Goal: Task Accomplishment & Management: Complete application form

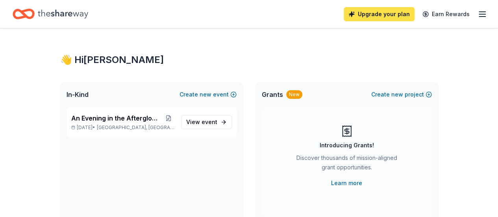
click at [375, 11] on link "Upgrade your plan" at bounding box center [379, 14] width 71 height 14
click at [371, 18] on link "Upgrade your plan" at bounding box center [379, 14] width 71 height 14
click at [372, 17] on link "Upgrade your plan" at bounding box center [379, 14] width 71 height 14
click at [372, 16] on link "Upgrade your plan" at bounding box center [379, 14] width 71 height 14
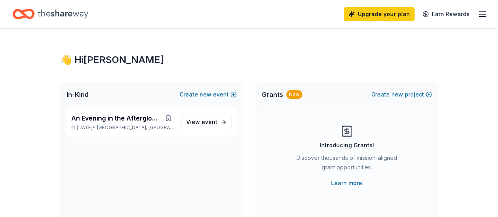
click at [478, 13] on icon "button" at bounding box center [482, 13] width 9 height 9
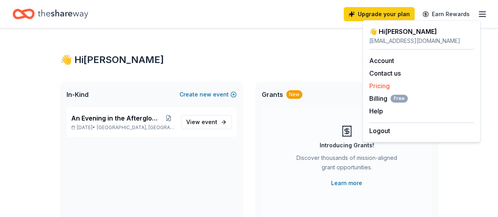
click at [385, 84] on link "Pricing" at bounding box center [380, 86] width 20 height 8
click at [387, 61] on link "Account" at bounding box center [382, 61] width 25 height 8
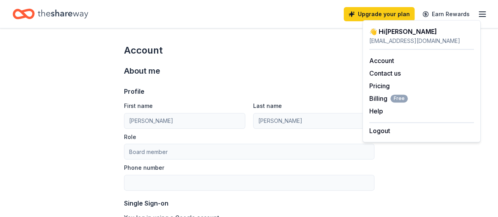
click at [311, 12] on div "Upgrade your plan Earn Rewards" at bounding box center [249, 14] width 473 height 19
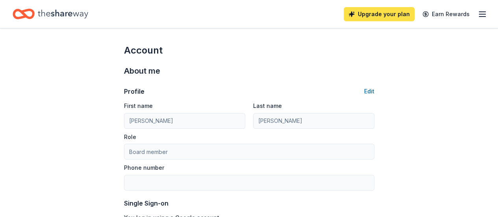
click at [383, 14] on link "Upgrade your plan" at bounding box center [379, 14] width 71 height 14
click at [71, 12] on icon "Home" at bounding box center [63, 14] width 50 height 16
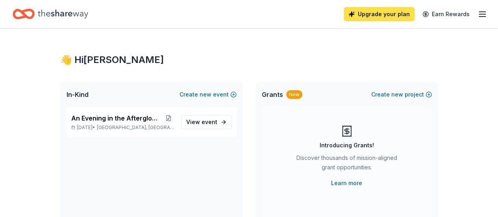
click at [386, 14] on link "Upgrade your plan" at bounding box center [379, 14] width 71 height 14
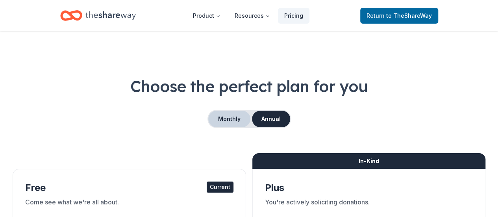
click at [235, 119] on button "Monthly" at bounding box center [229, 119] width 42 height 17
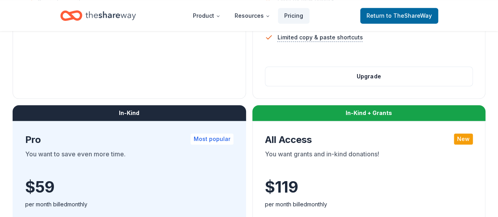
scroll to position [355, 0]
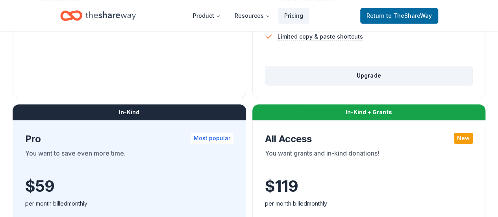
click at [266, 85] on button "Upgrade" at bounding box center [370, 75] width 208 height 19
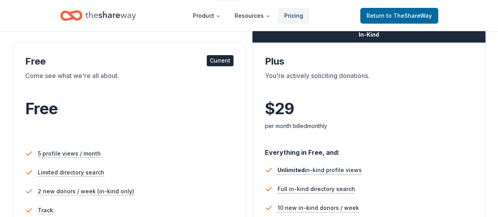
scroll to position [118, 0]
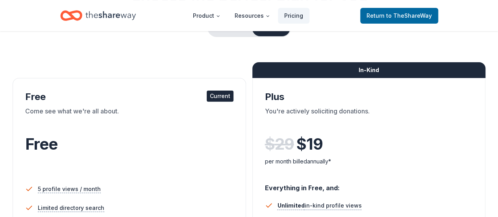
scroll to position [79, 0]
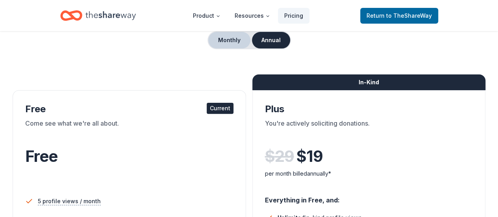
click at [227, 38] on button "Monthly" at bounding box center [229, 40] width 42 height 17
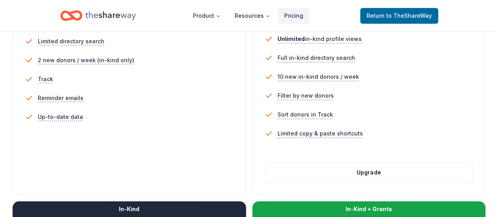
scroll to position [276, 0]
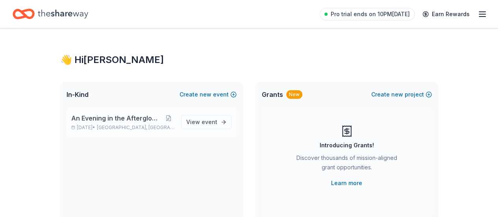
click at [153, 118] on span "An Evening in the Afterglow-Fall Gala" at bounding box center [116, 117] width 91 height 9
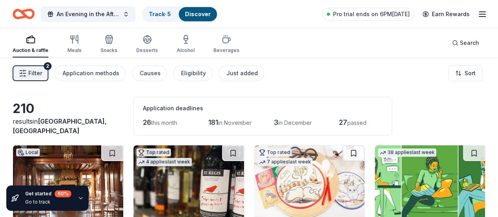
click at [79, 198] on icon "button" at bounding box center [80, 198] width 3 height 2
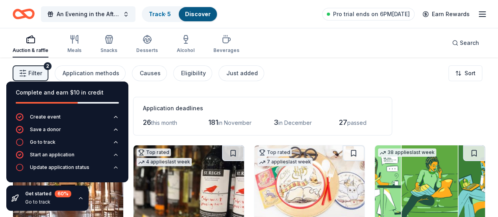
click at [248, 104] on div "Application deadlines" at bounding box center [263, 108] width 240 height 9
click at [207, 108] on div "Application deadlines" at bounding box center [263, 108] width 240 height 9
click at [79, 199] on icon "button" at bounding box center [80, 198] width 3 height 2
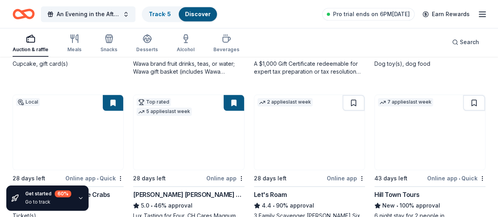
scroll to position [394, 0]
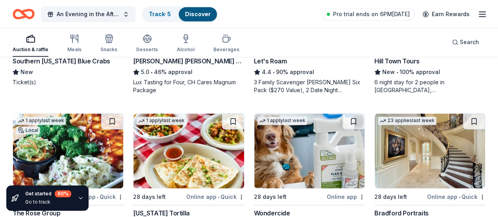
scroll to position [512, 0]
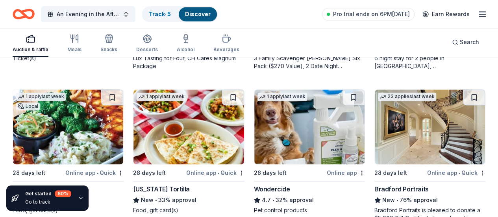
click at [375, 115] on img at bounding box center [430, 126] width 110 height 75
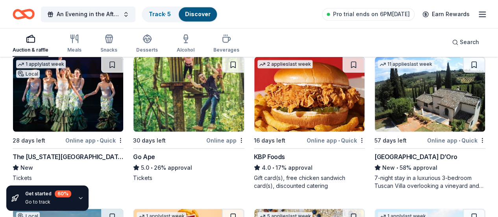
scroll to position [709, 0]
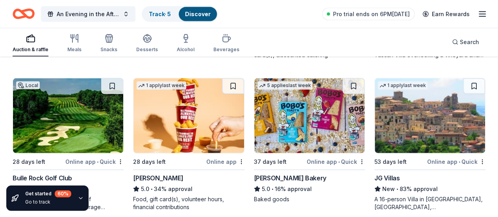
scroll to position [867, 0]
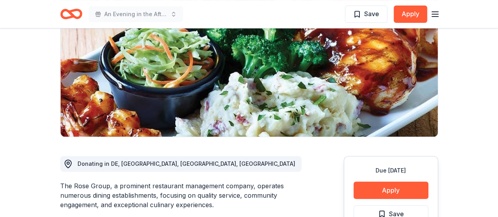
scroll to position [158, 0]
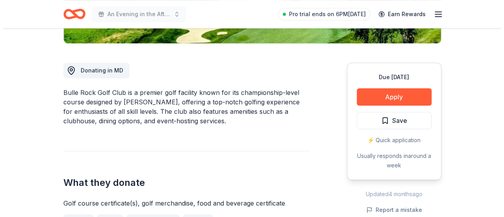
scroll to position [197, 0]
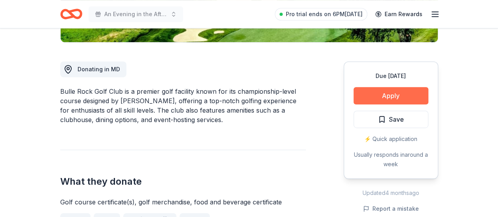
click at [394, 96] on button "Apply" at bounding box center [391, 95] width 75 height 17
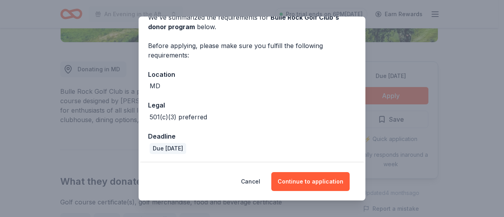
scroll to position [43, 0]
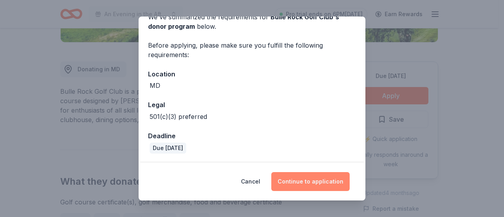
click at [309, 179] on button "Continue to application" at bounding box center [310, 181] width 78 height 19
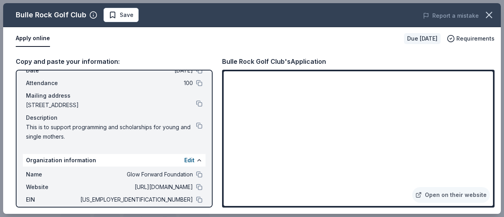
scroll to position [79, 0]
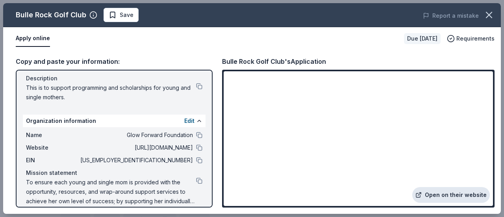
click at [453, 196] on link "Open on their website" at bounding box center [452, 195] width 78 height 16
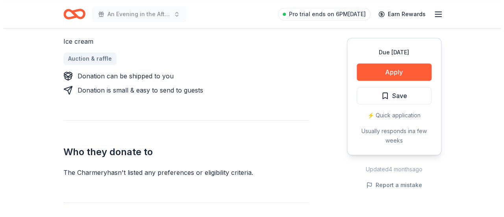
scroll to position [355, 0]
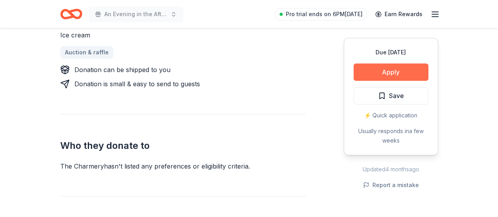
click at [385, 72] on button "Apply" at bounding box center [391, 71] width 75 height 17
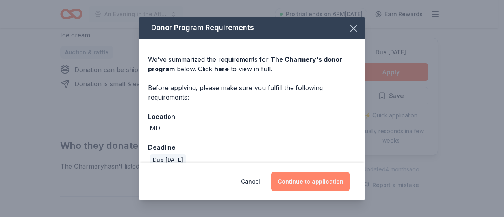
click at [310, 178] on button "Continue to application" at bounding box center [310, 181] width 78 height 19
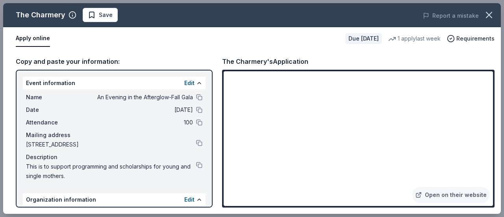
drag, startPoint x: 139, startPoint y: 146, endPoint x: 122, endPoint y: 146, distance: 16.9
click at [122, 146] on span "[STREET_ADDRESS]" at bounding box center [111, 144] width 170 height 9
drag, startPoint x: 26, startPoint y: 143, endPoint x: 32, endPoint y: 145, distance: 5.9
click at [32, 145] on span "[STREET_ADDRESS]" at bounding box center [111, 144] width 170 height 9
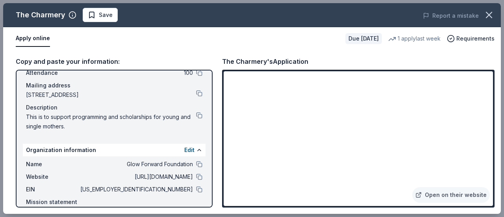
scroll to position [39, 0]
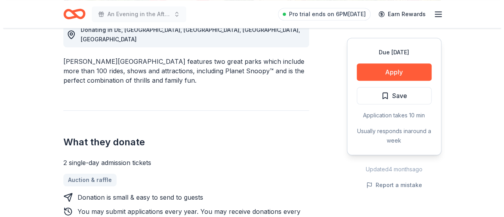
scroll to position [276, 0]
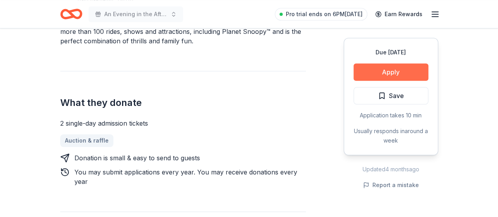
click at [390, 72] on button "Apply" at bounding box center [391, 71] width 75 height 17
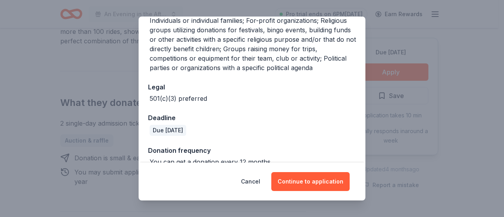
scroll to position [183, 0]
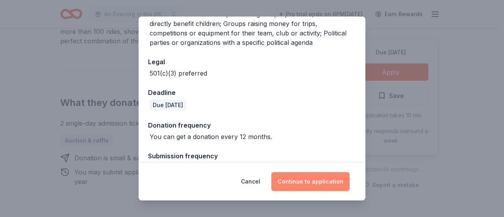
click at [314, 182] on button "Continue to application" at bounding box center [310, 181] width 78 height 19
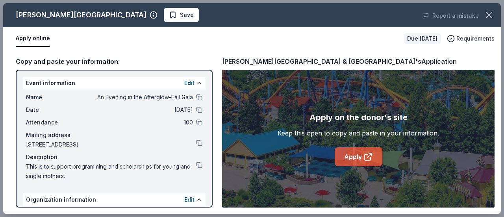
click at [353, 154] on link "Apply" at bounding box center [359, 156] width 48 height 19
click at [355, 160] on link "Apply" at bounding box center [359, 156] width 48 height 19
click at [480, 37] on span "Requirements" at bounding box center [476, 38] width 38 height 9
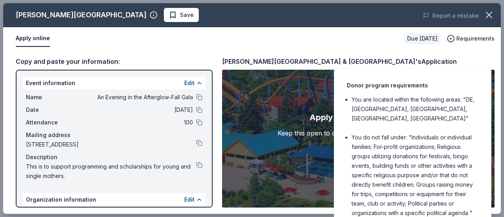
scroll to position [50, 0]
